Goal: Transaction & Acquisition: Purchase product/service

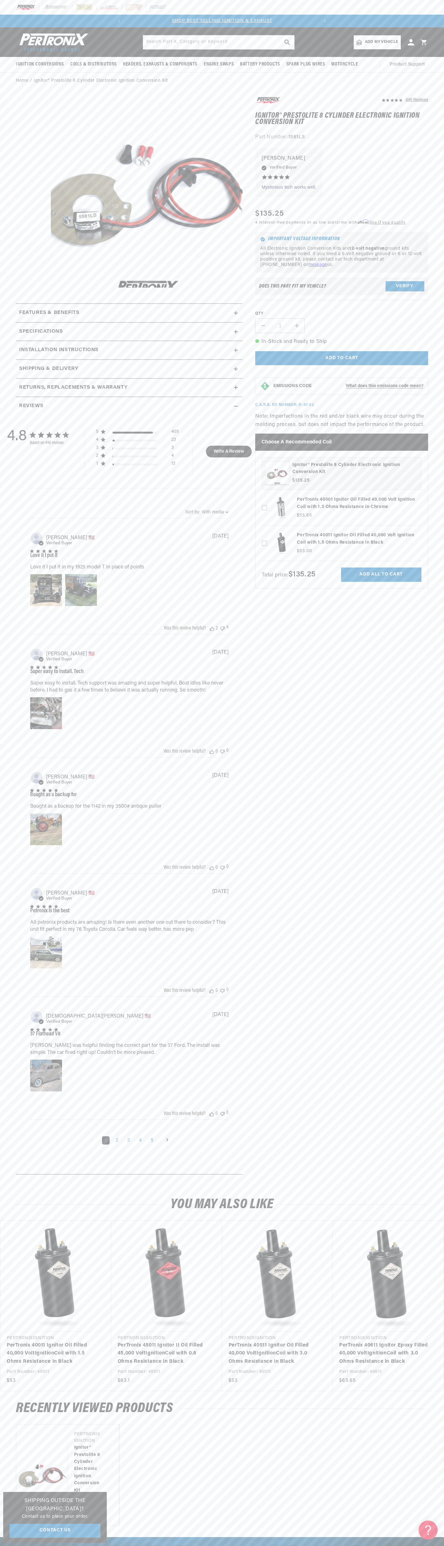
click at [26, 18] on slideshow-component "SHOP BEST SELLING IGNITION & EXHAUST FREE SHIPPING ON ORDERS OVER $109" at bounding box center [222, 21] width 444 height 13
click at [431, 54] on header "BETTER SEARCH RESULTS Add your vehicle's year, make, and model to find parts be…" at bounding box center [222, 42] width 444 height 30
click at [143, 1546] on html "Skip to content Your cart Your cart is empty Get the right parts the first time…" at bounding box center [222, 773] width 444 height 1546
click at [22, 242] on media-gallery "Skip to product information Open media 1 in modal" at bounding box center [129, 193] width 227 height 195
